Goal: Task Accomplishment & Management: Manage account settings

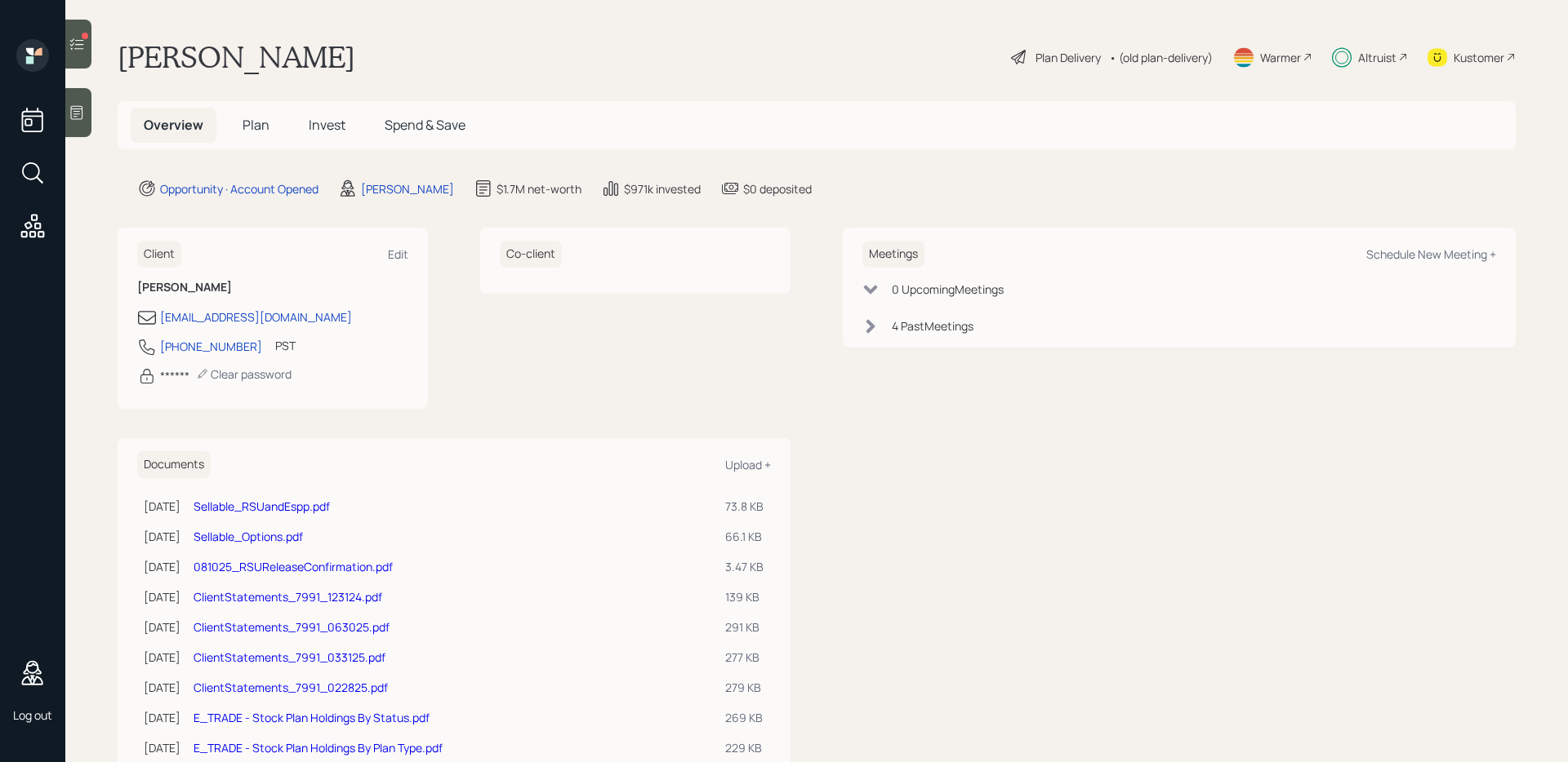
click at [245, 125] on span "Plan" at bounding box center [255, 125] width 26 height 18
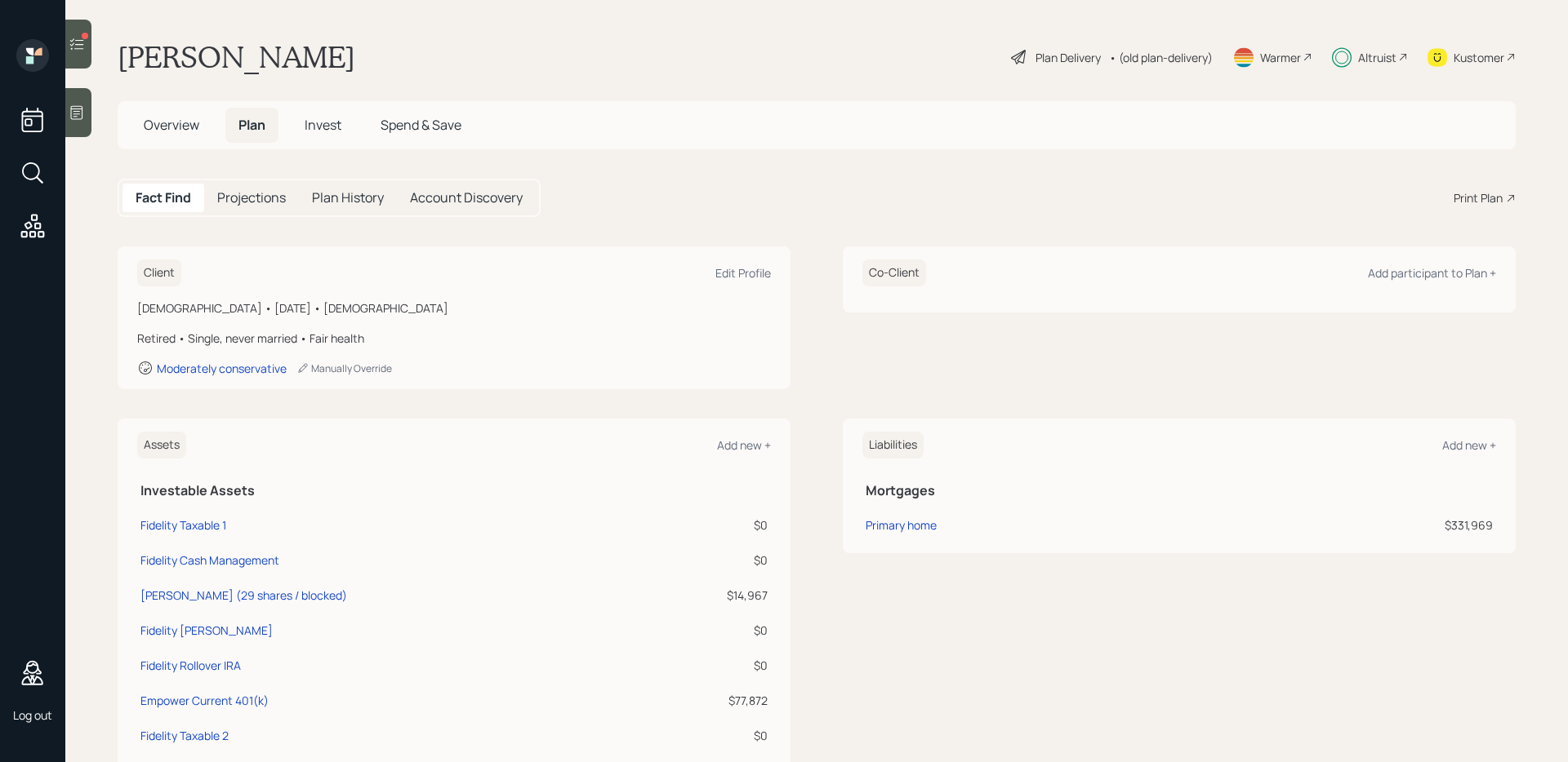
click at [248, 202] on h5 "Projections" at bounding box center [251, 198] width 69 height 16
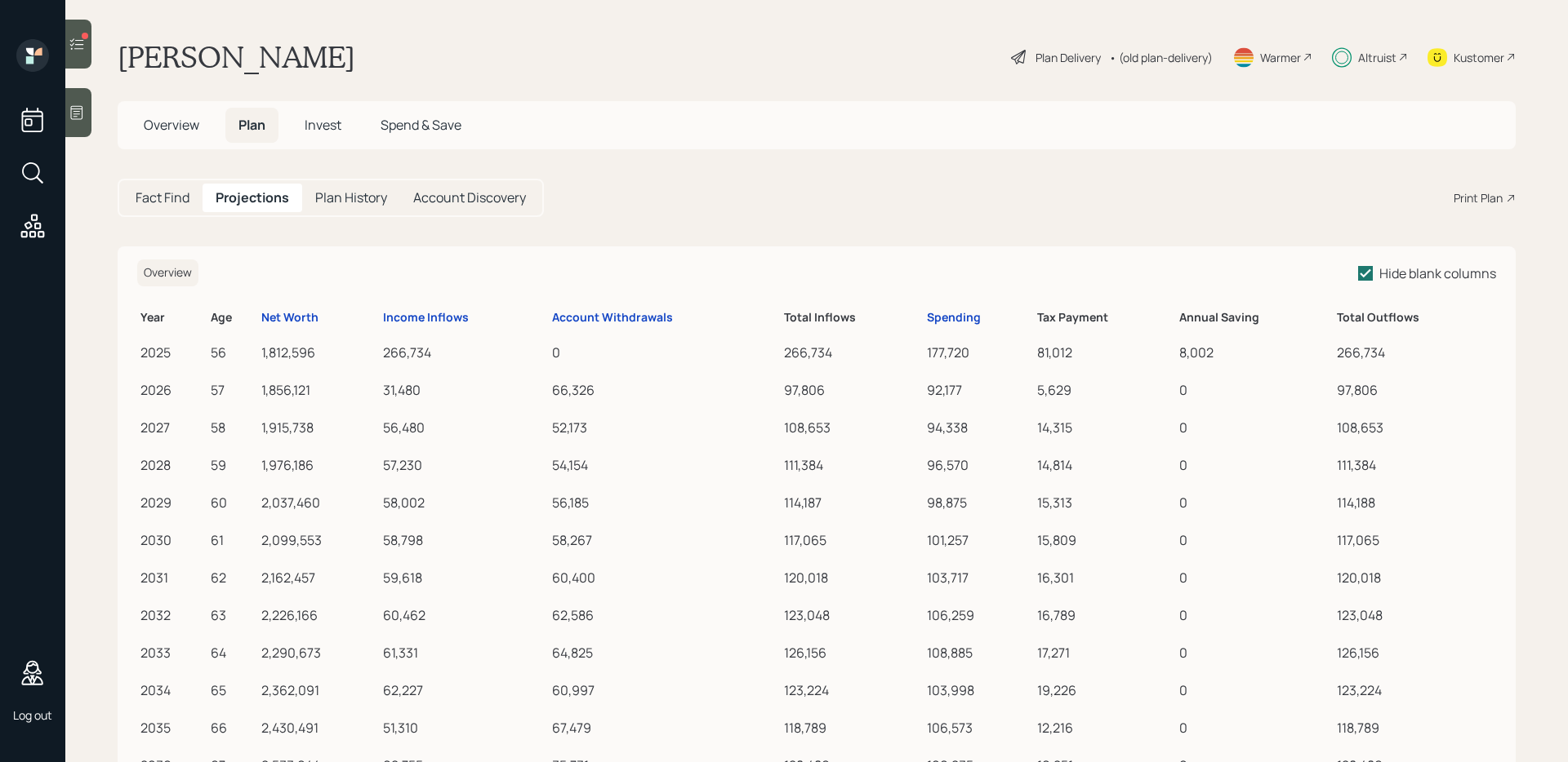
click at [336, 122] on span "Invest" at bounding box center [322, 125] width 36 height 18
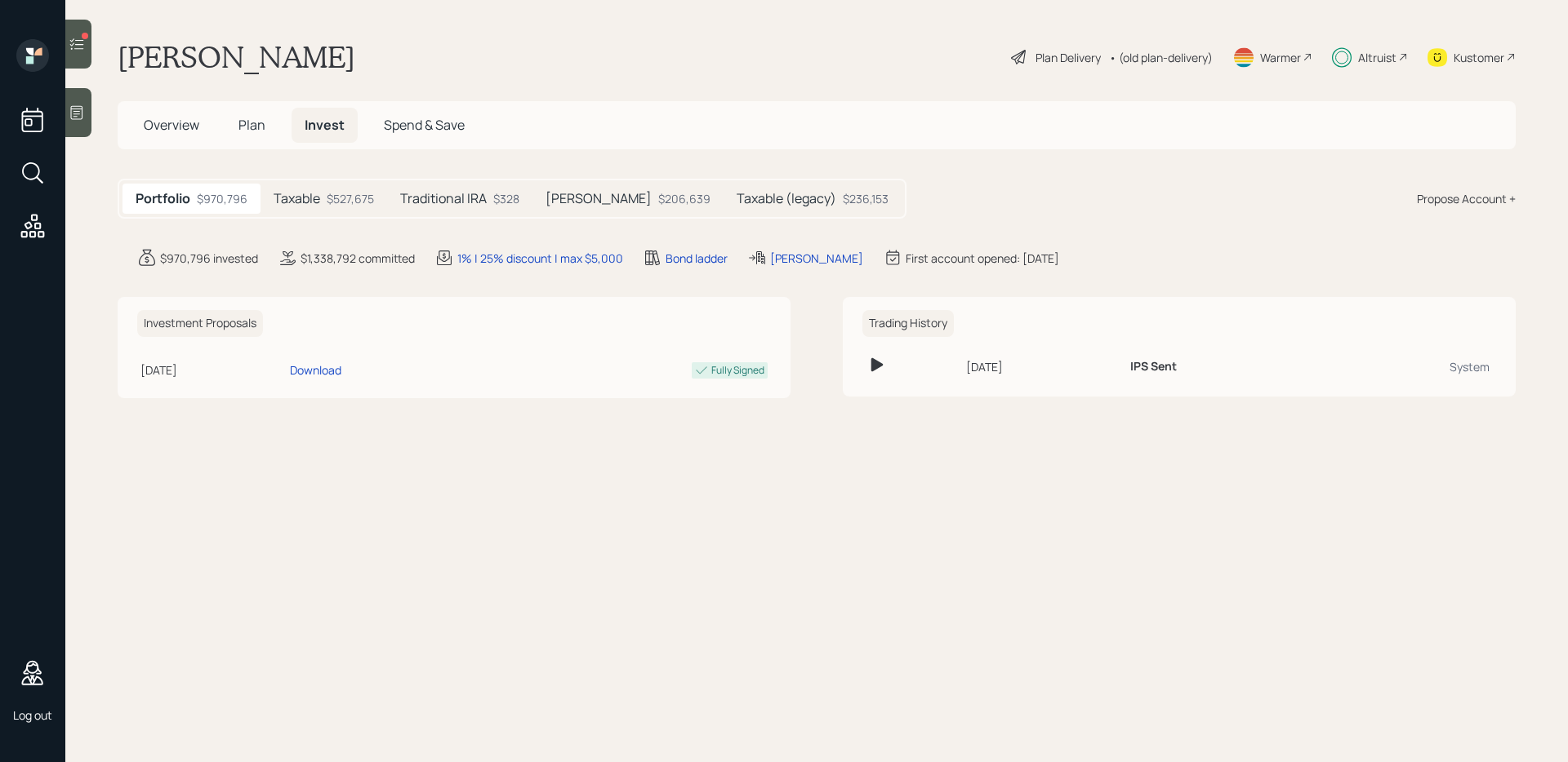
click at [429, 122] on span "Spend & Save" at bounding box center [424, 125] width 80 height 18
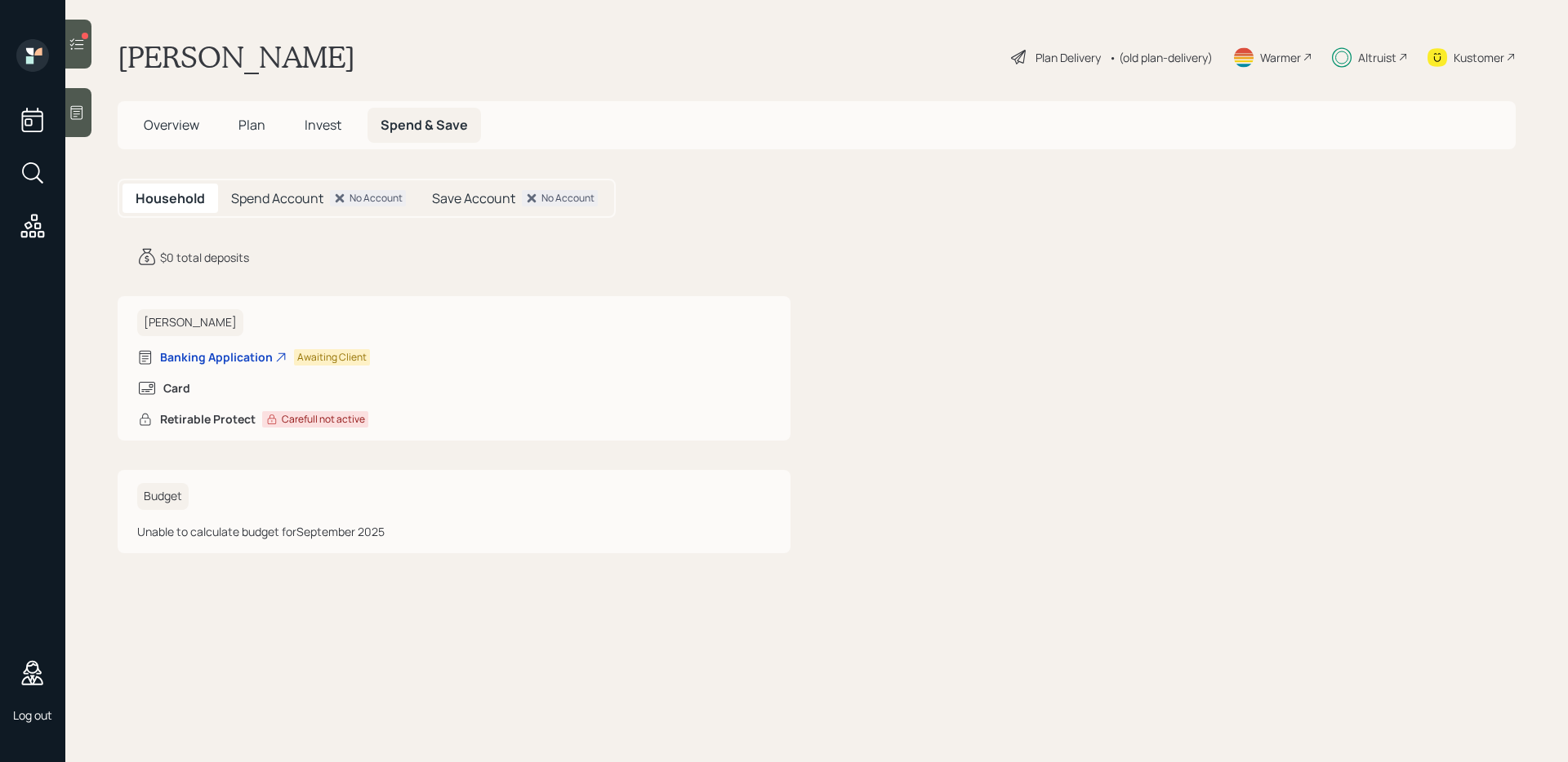
click at [321, 123] on span "Invest" at bounding box center [322, 125] width 36 height 18
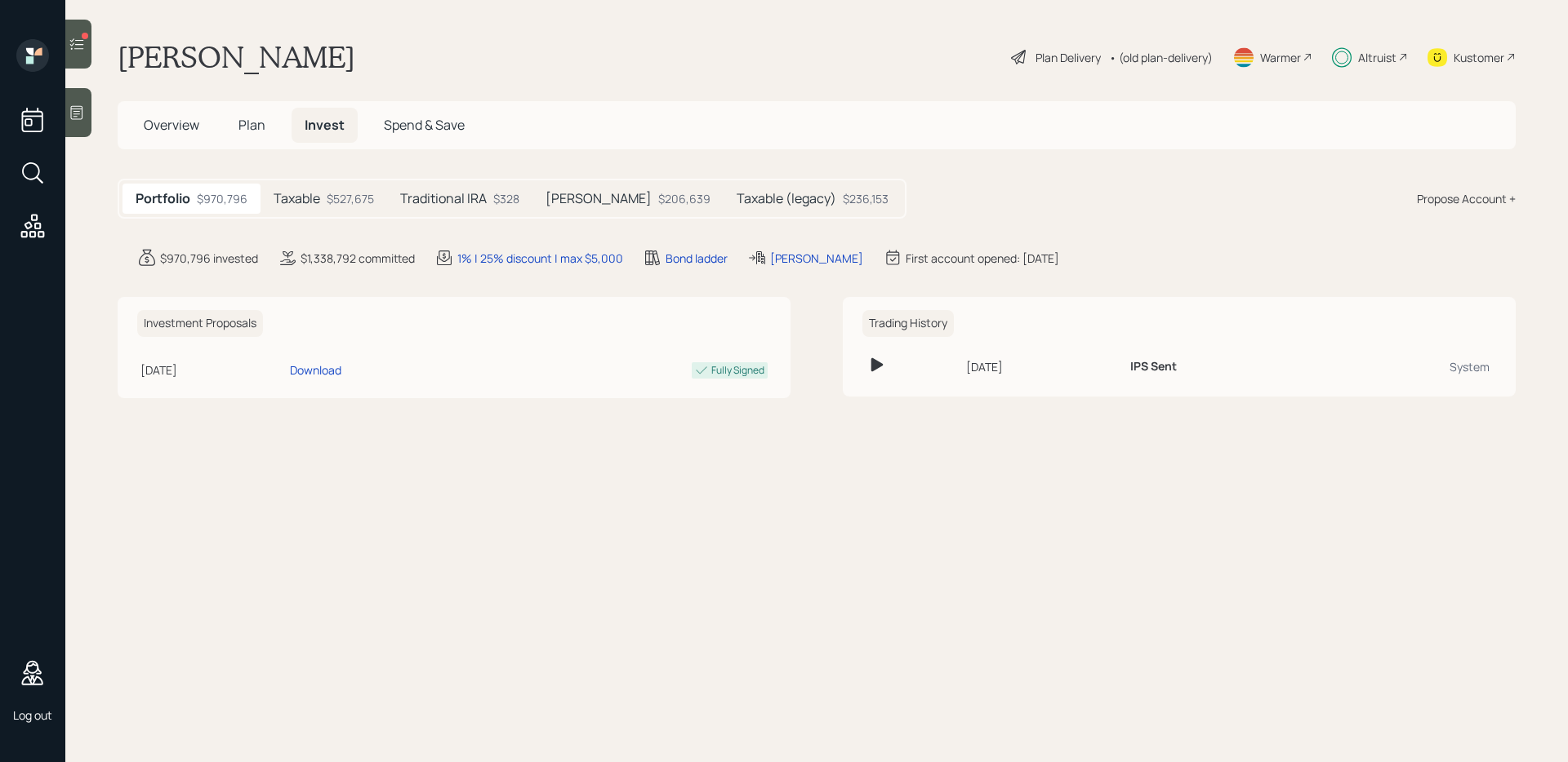
click at [316, 202] on h5 "Taxable" at bounding box center [296, 199] width 46 height 16
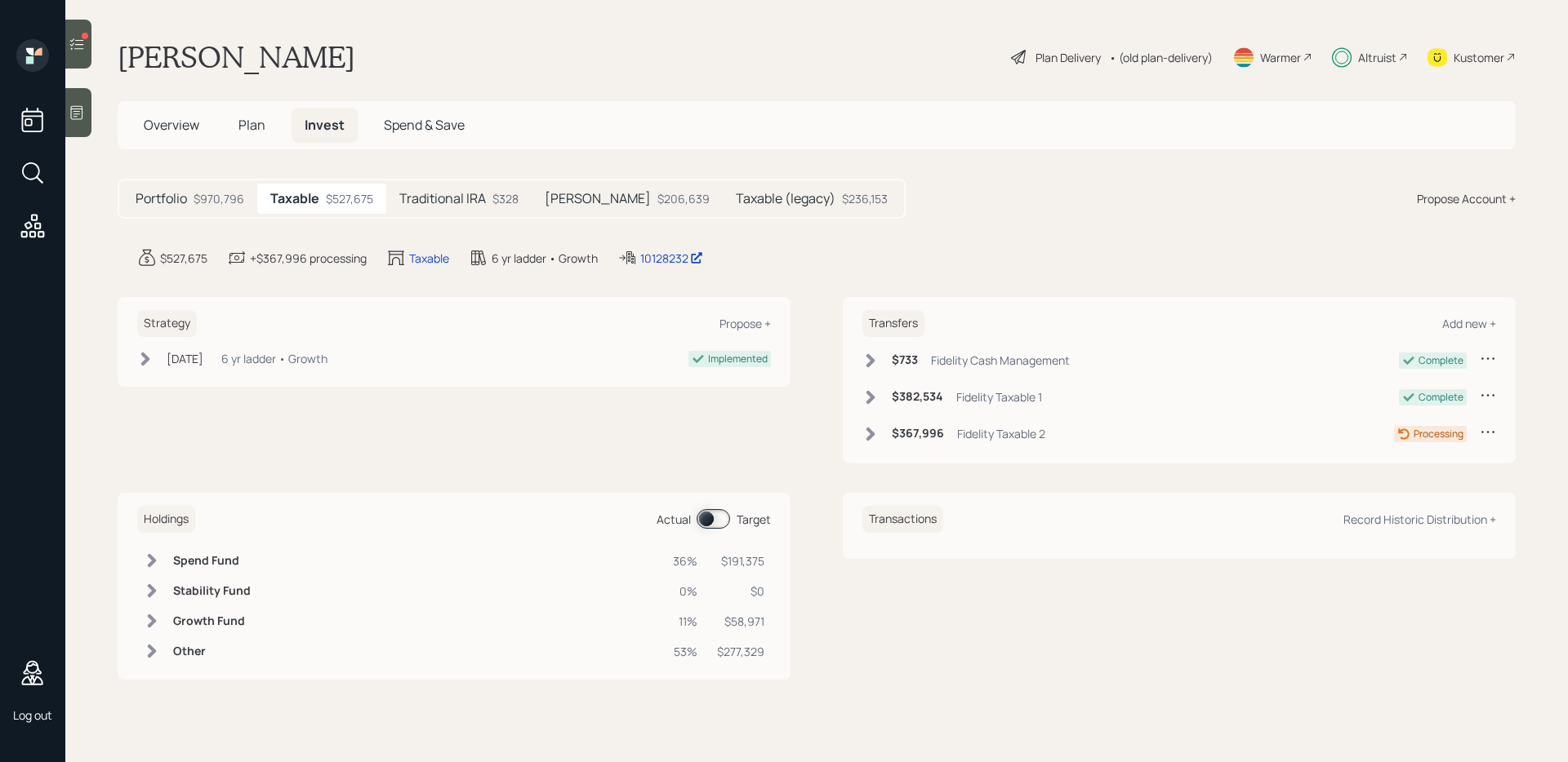
click at [456, 201] on h5 "Traditional IRA" at bounding box center [443, 199] width 86 height 16
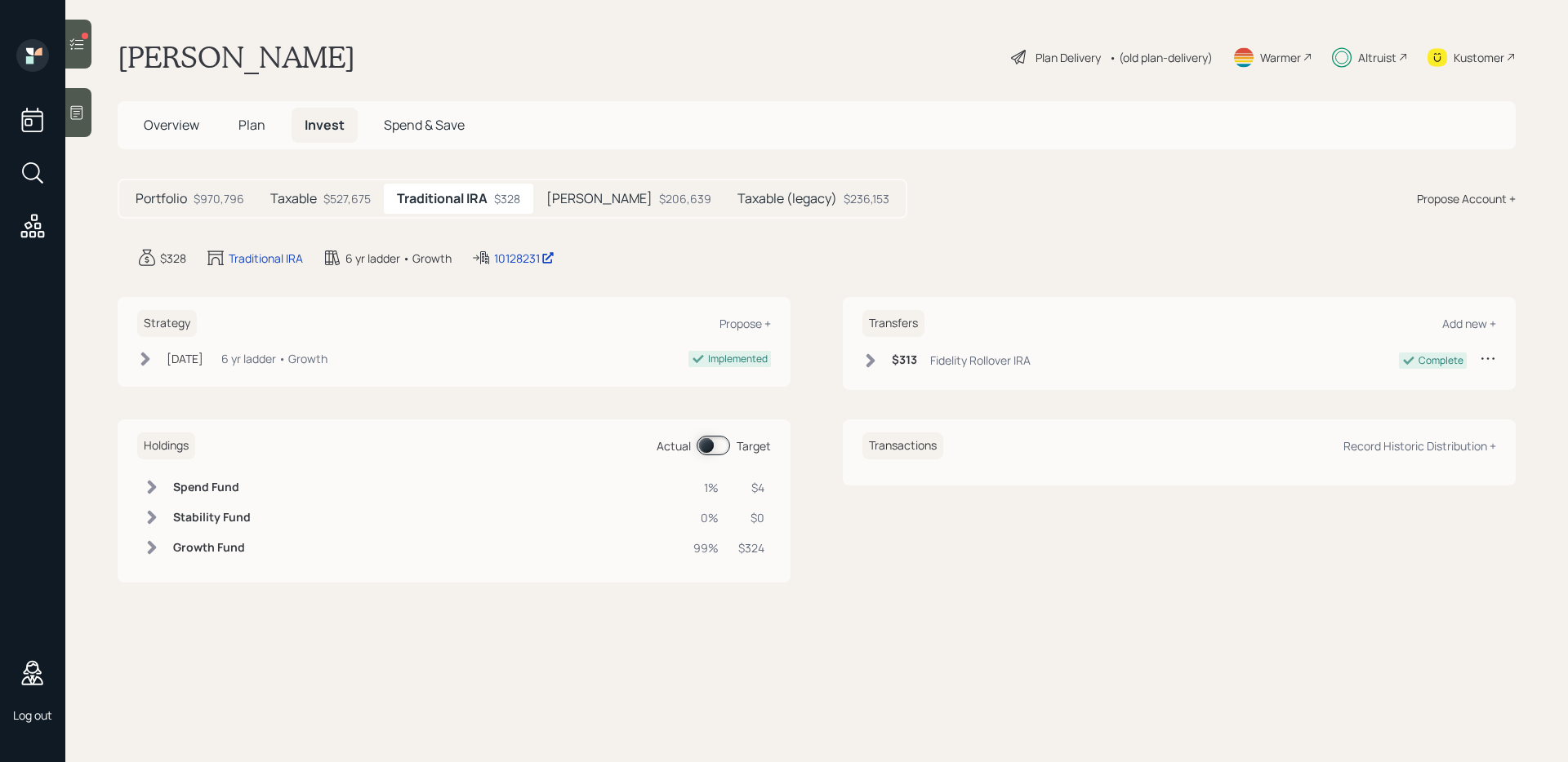
click at [596, 202] on h5 "[PERSON_NAME]" at bounding box center [600, 199] width 106 height 16
click at [777, 206] on h5 "Taxable (legacy)" at bounding box center [787, 199] width 100 height 16
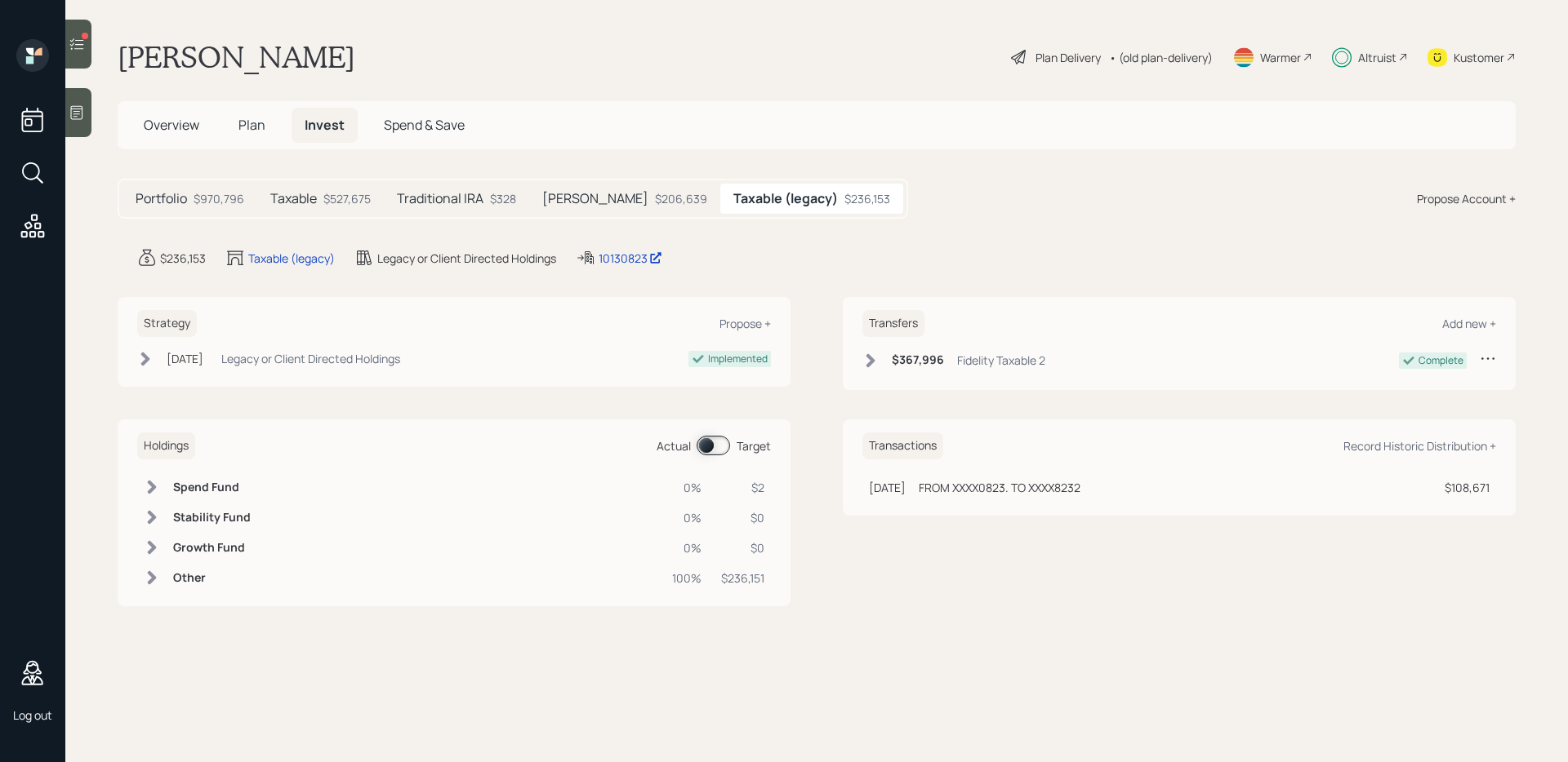
click at [197, 198] on div "$970,796" at bounding box center [219, 198] width 51 height 17
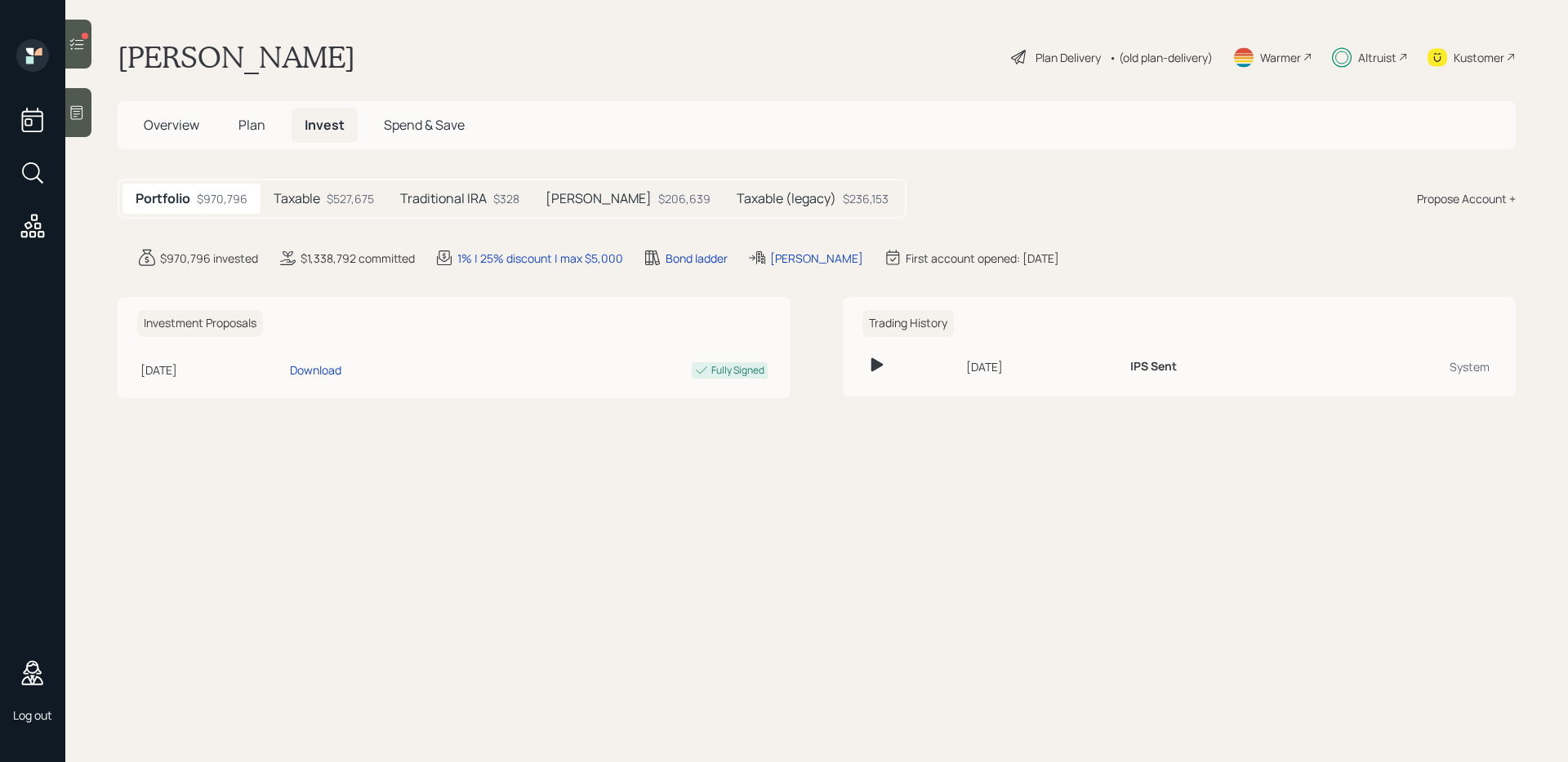
click at [187, 129] on span "Overview" at bounding box center [171, 125] width 56 height 18
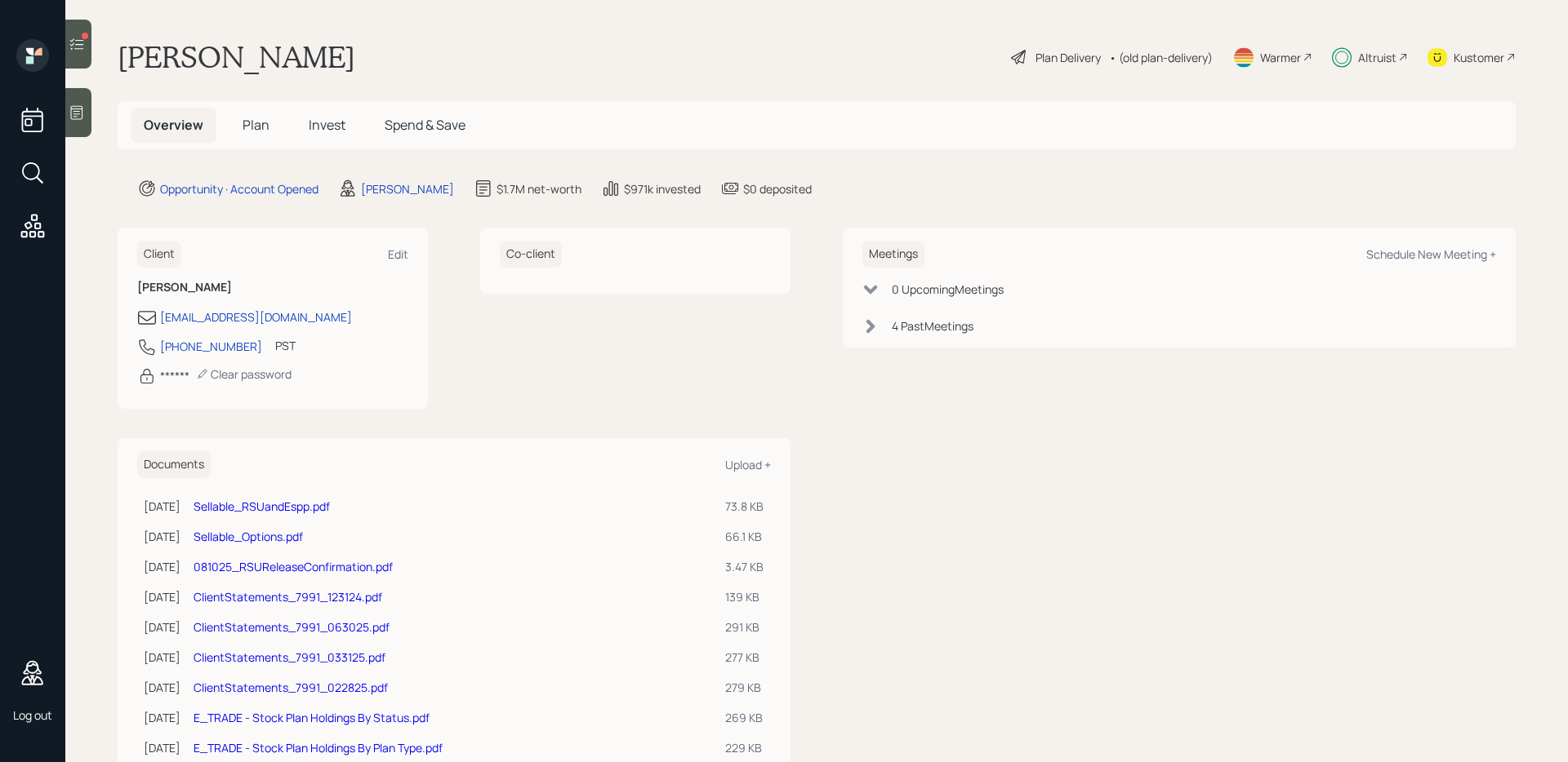
scroll to position [288, 0]
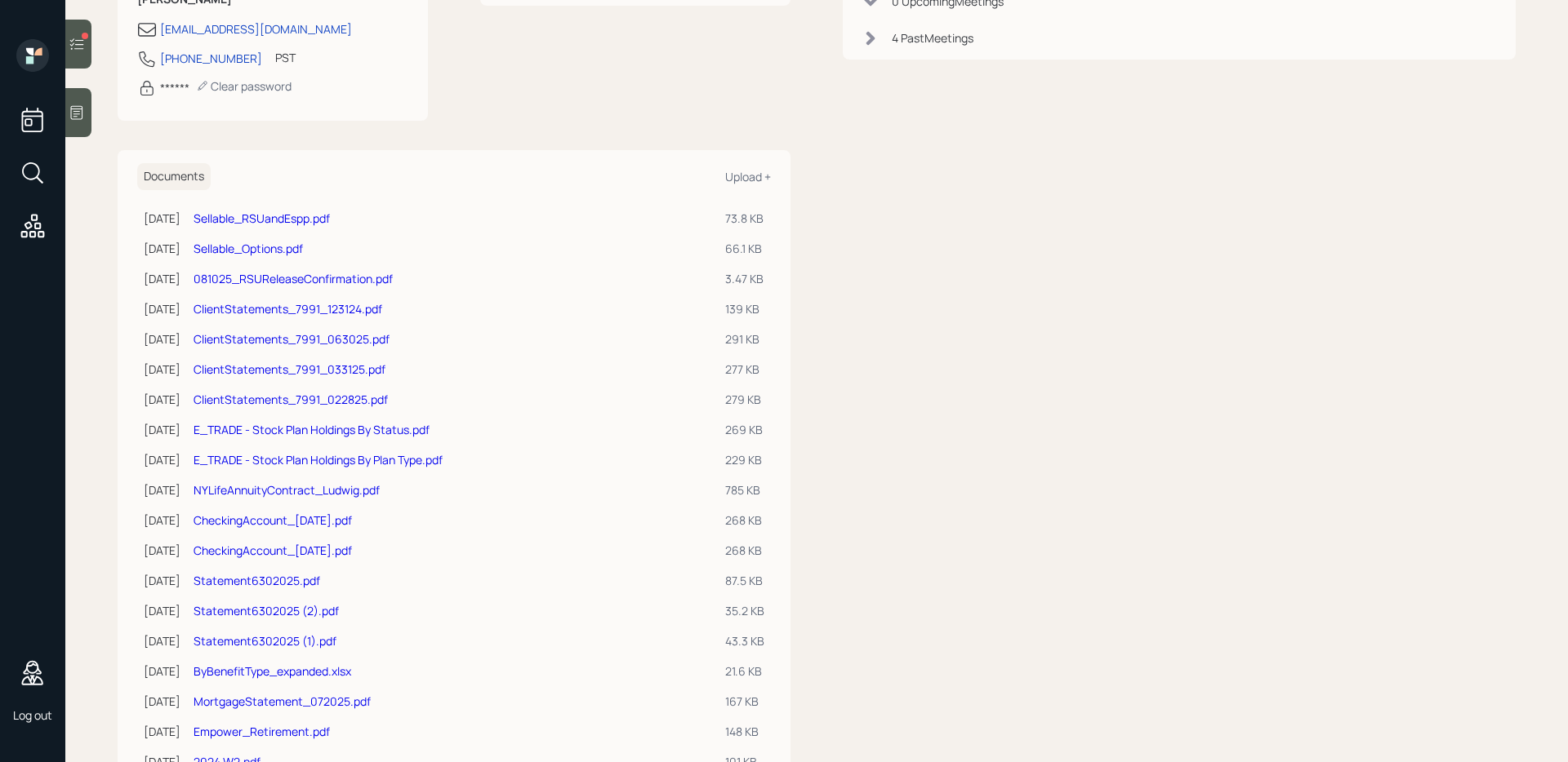
click at [866, 39] on icon at bounding box center [870, 38] width 9 height 14
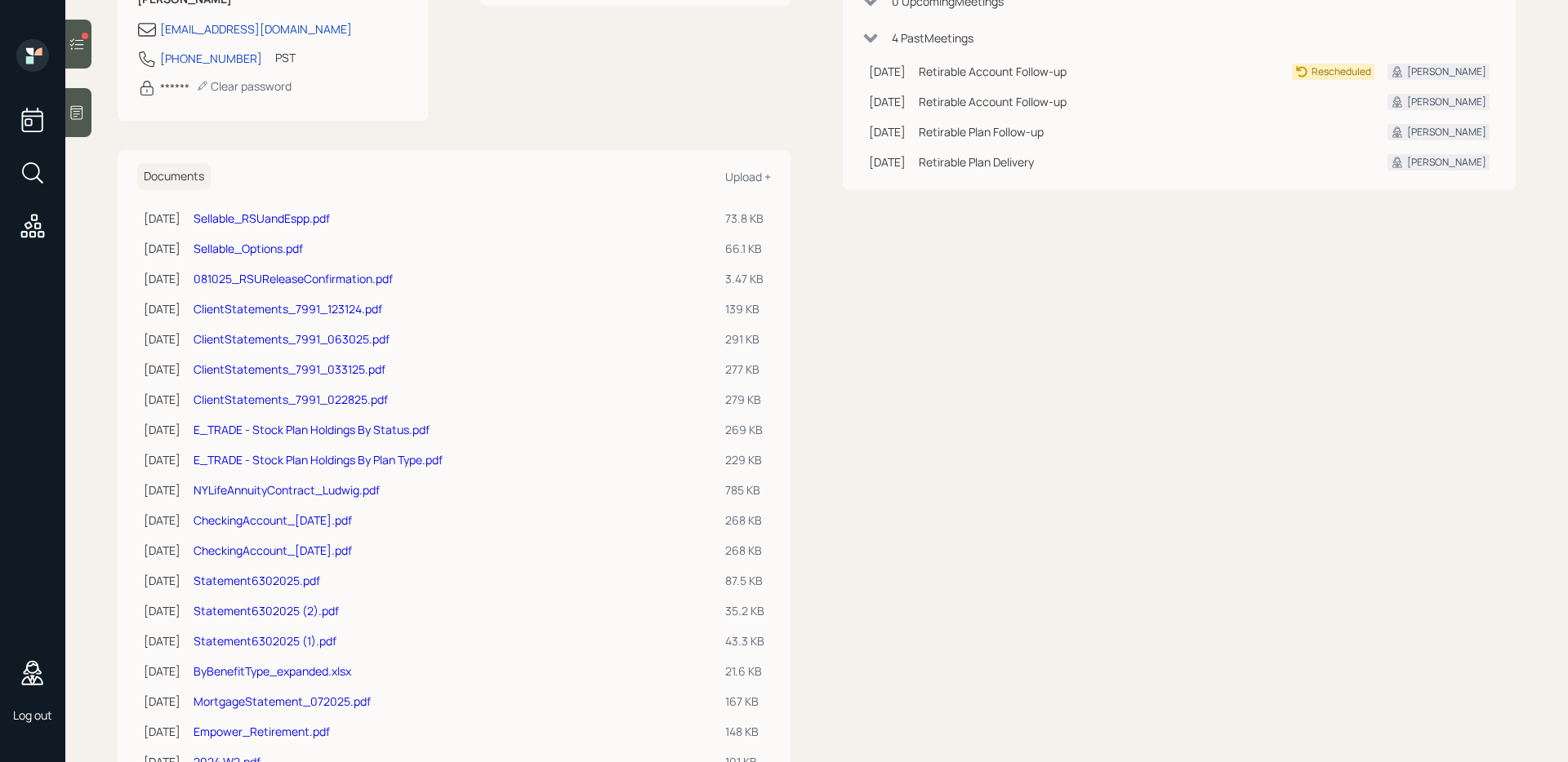
scroll to position [0, 0]
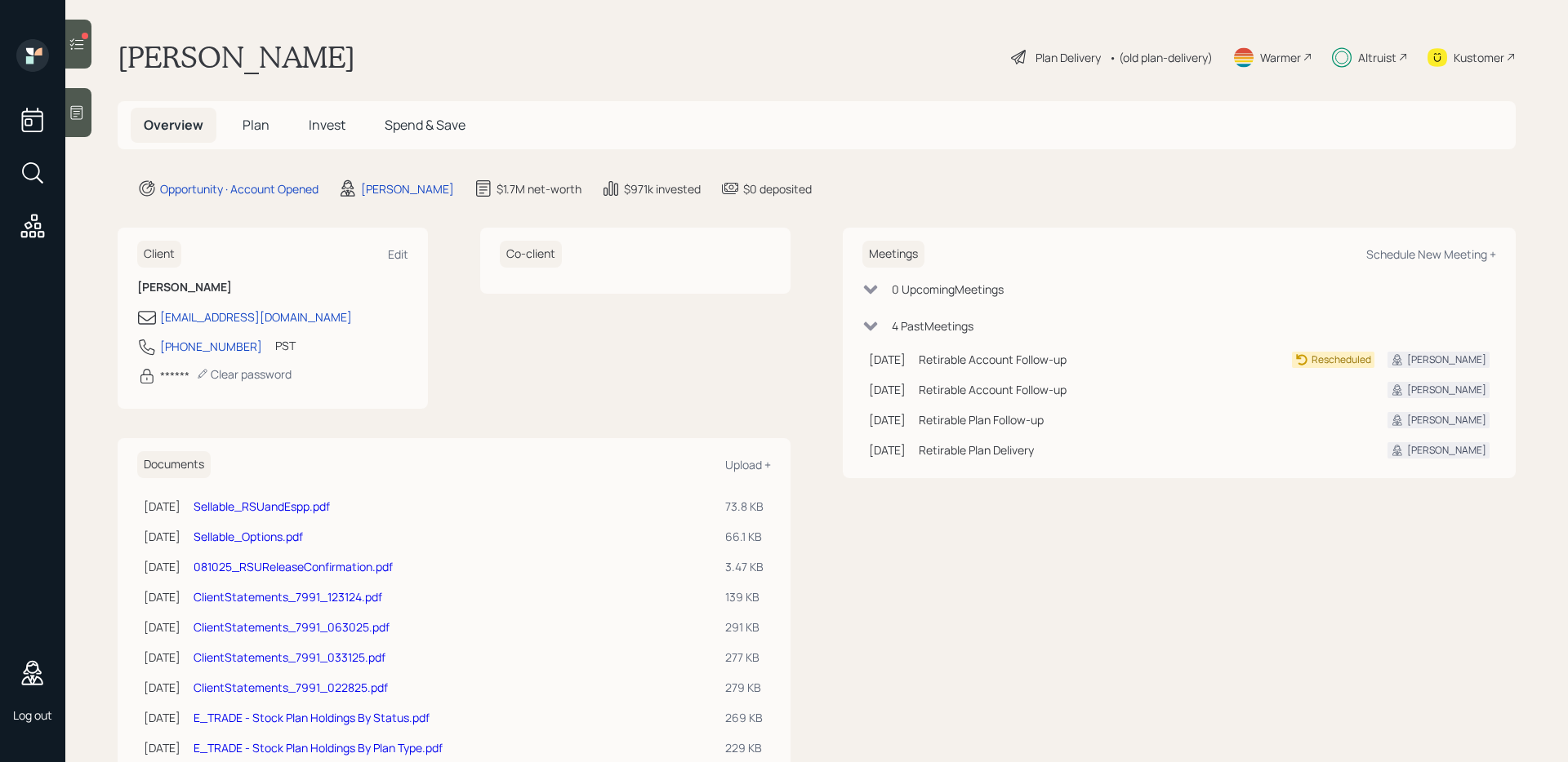
click at [78, 38] on icon at bounding box center [77, 44] width 17 height 17
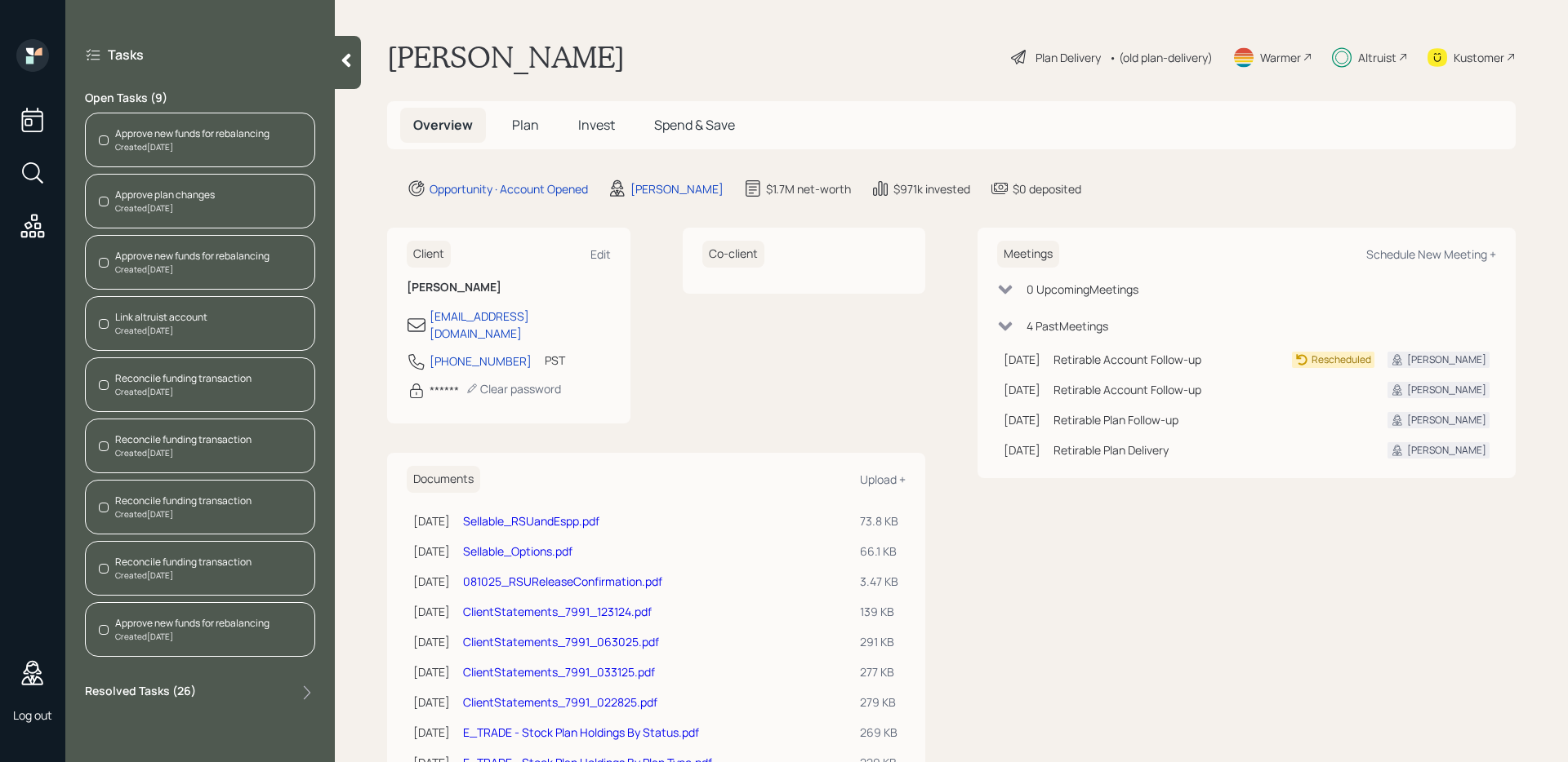
click at [348, 60] on icon at bounding box center [346, 60] width 17 height 17
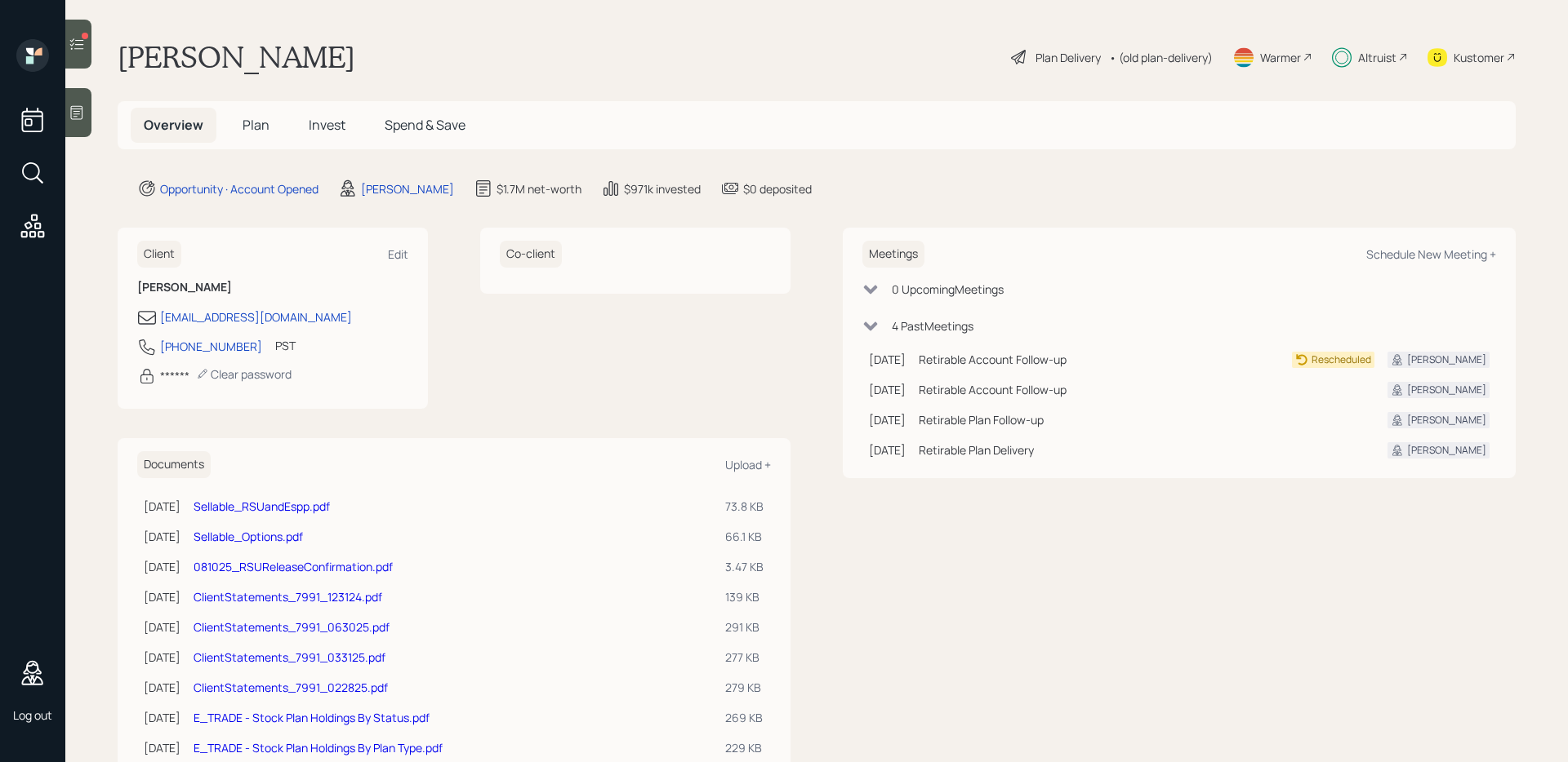
click at [71, 95] on div at bounding box center [78, 113] width 26 height 49
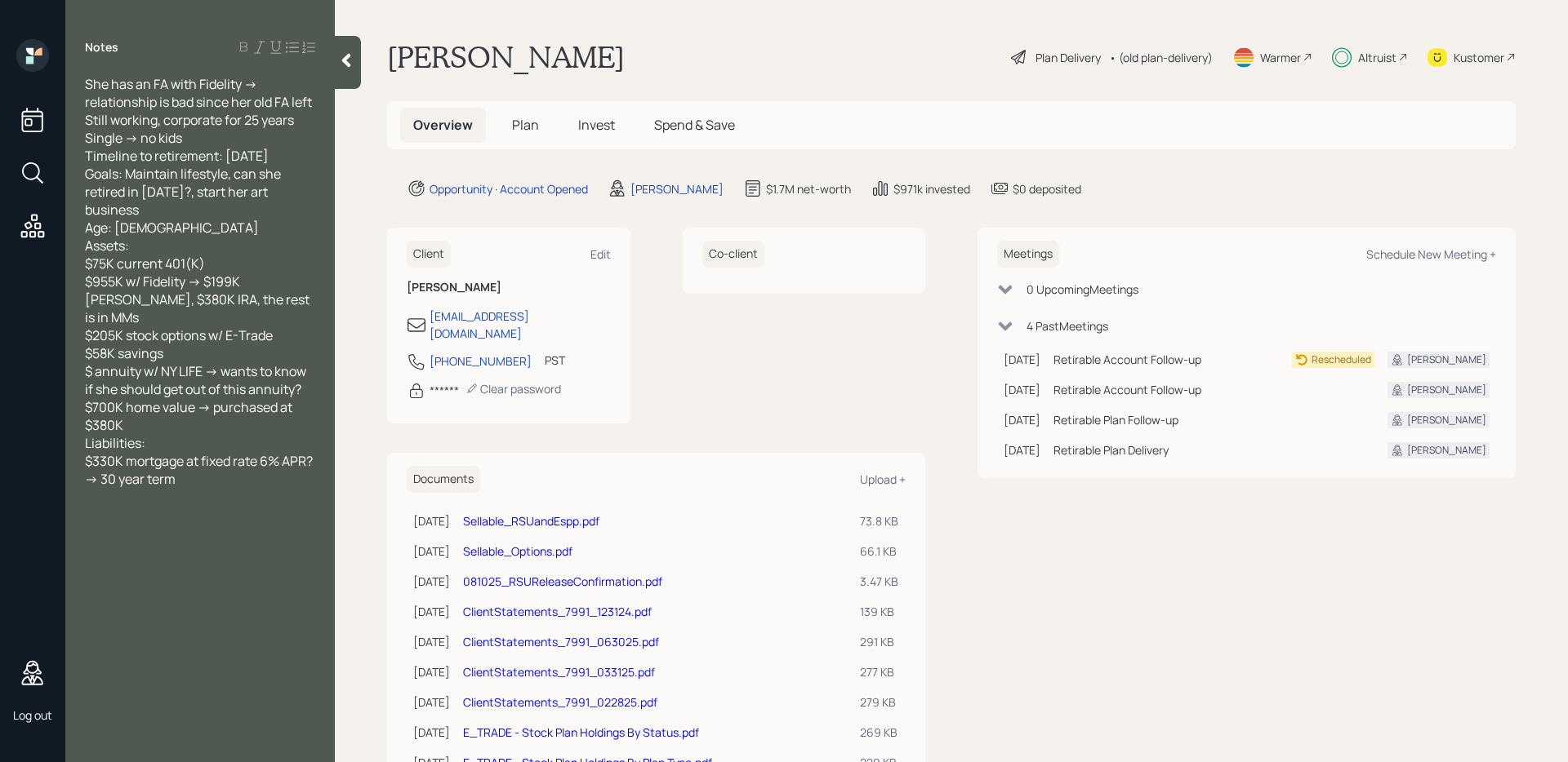
click at [346, 63] on icon at bounding box center [346, 61] width 9 height 14
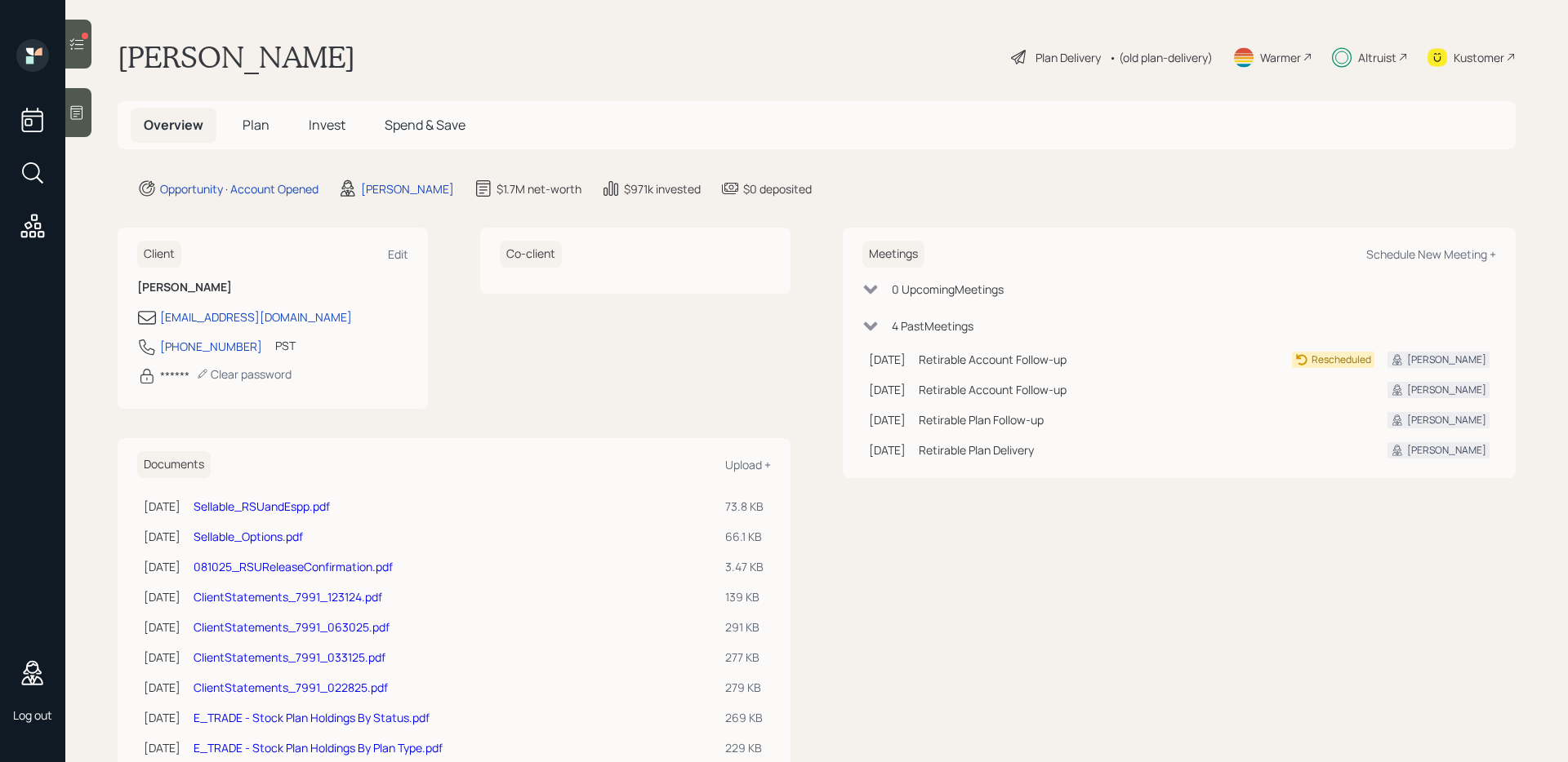
click at [35, 115] on icon at bounding box center [32, 120] width 29 height 29
